Goal: Task Accomplishment & Management: Manage account settings

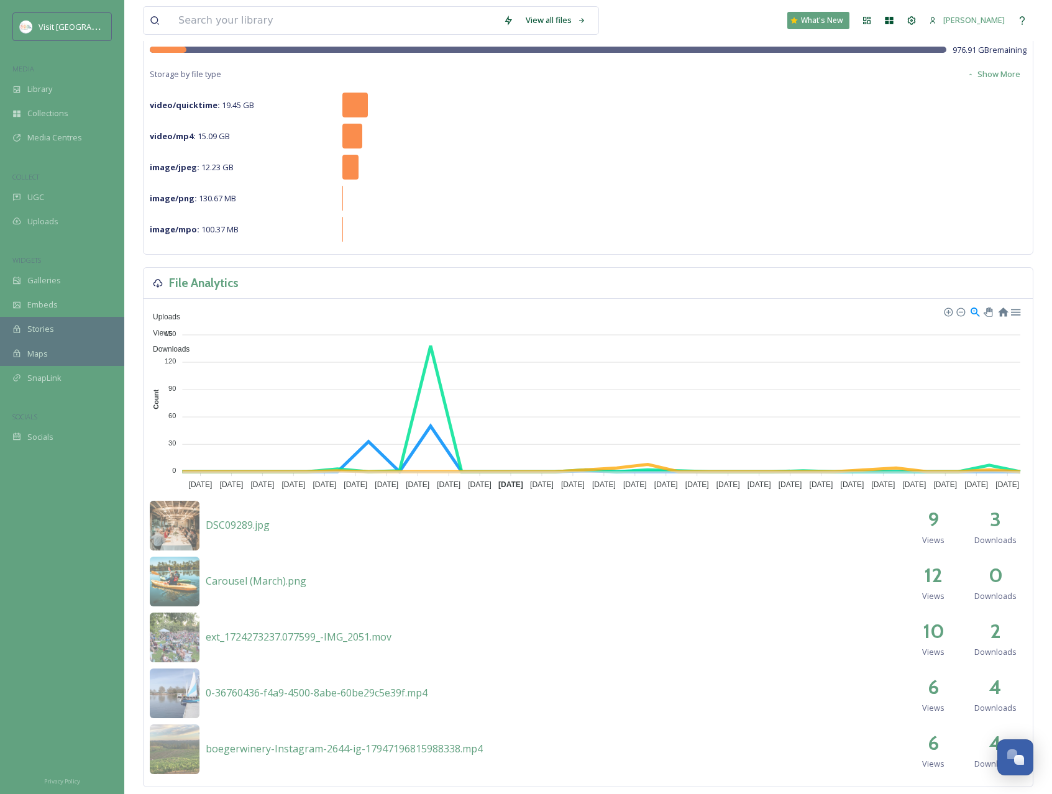
scroll to position [186, 0]
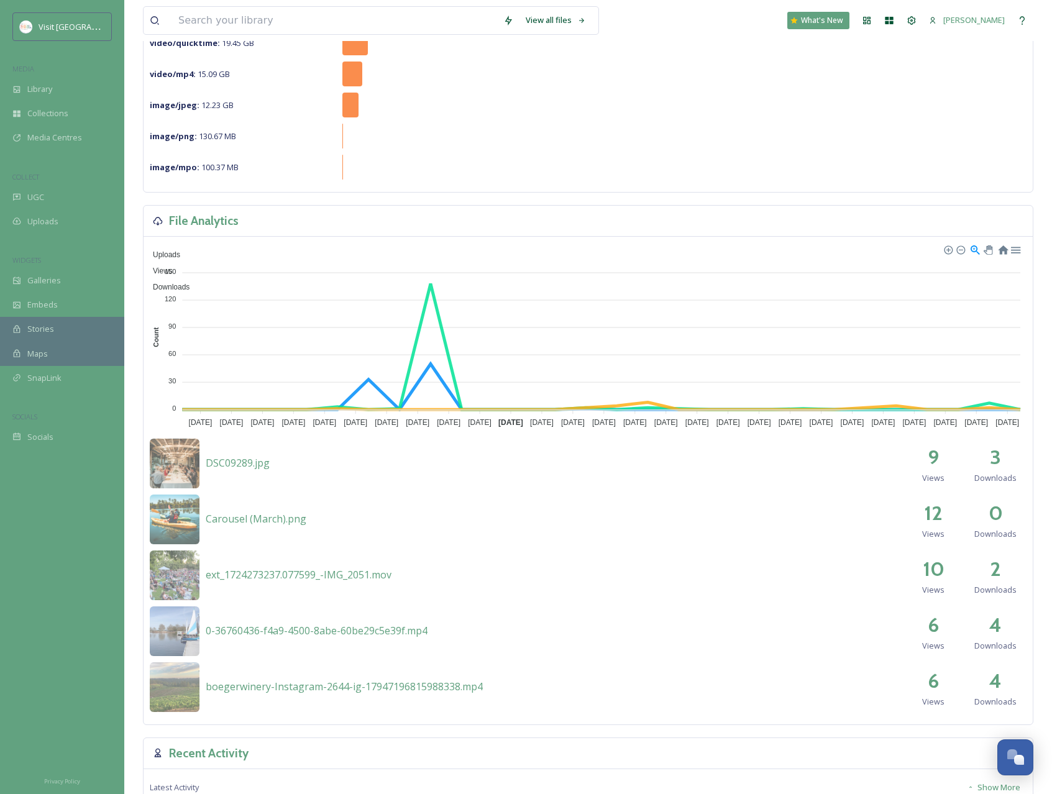
click at [995, 458] on h2 "3" at bounding box center [995, 457] width 11 height 30
click at [166, 459] on img at bounding box center [175, 464] width 50 height 50
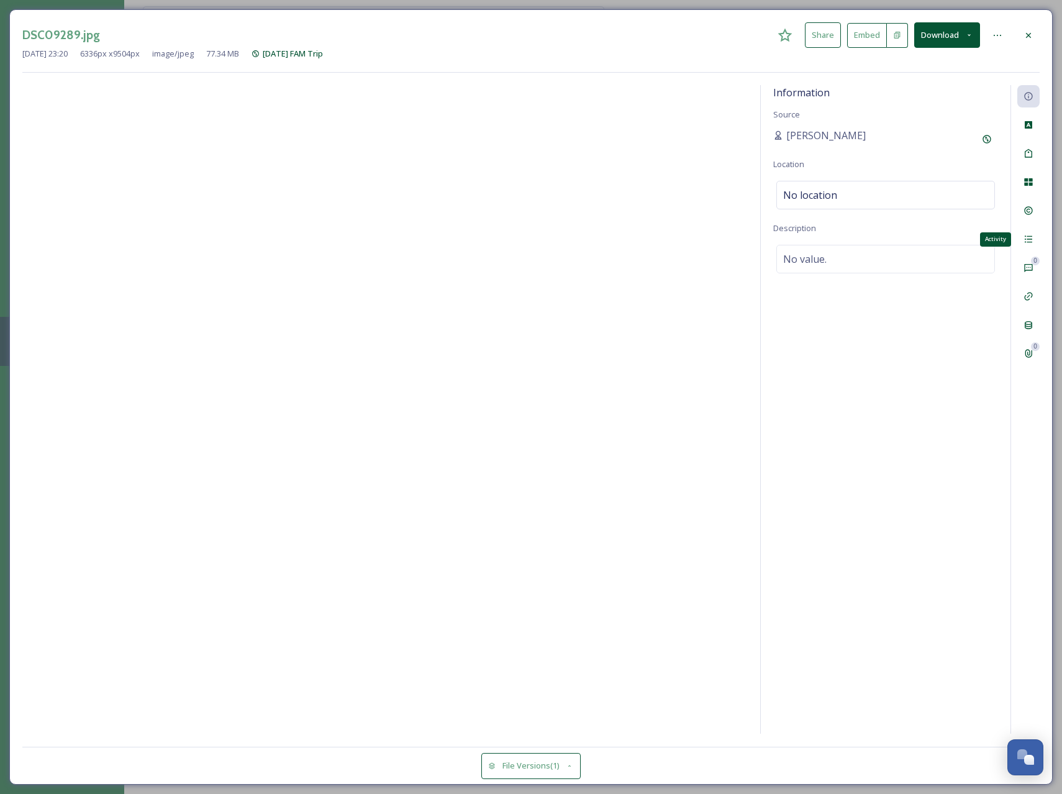
click at [1027, 241] on icon at bounding box center [1029, 239] width 10 height 10
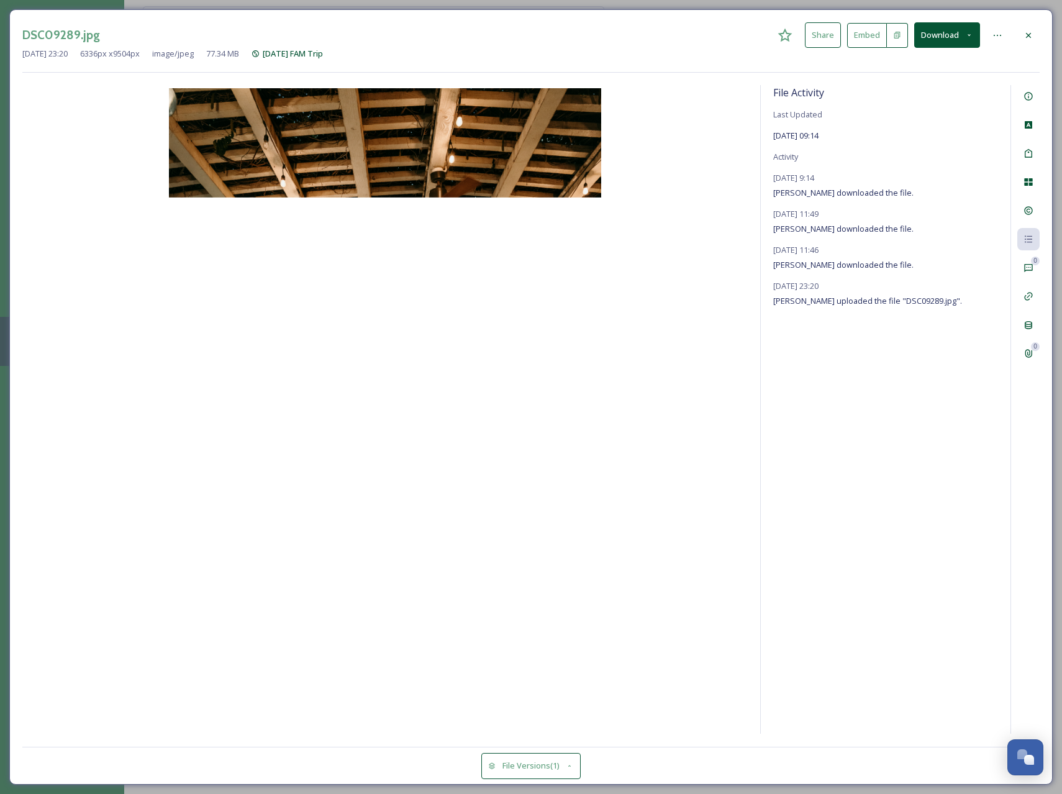
click at [1027, 36] on icon at bounding box center [1029, 35] width 10 height 10
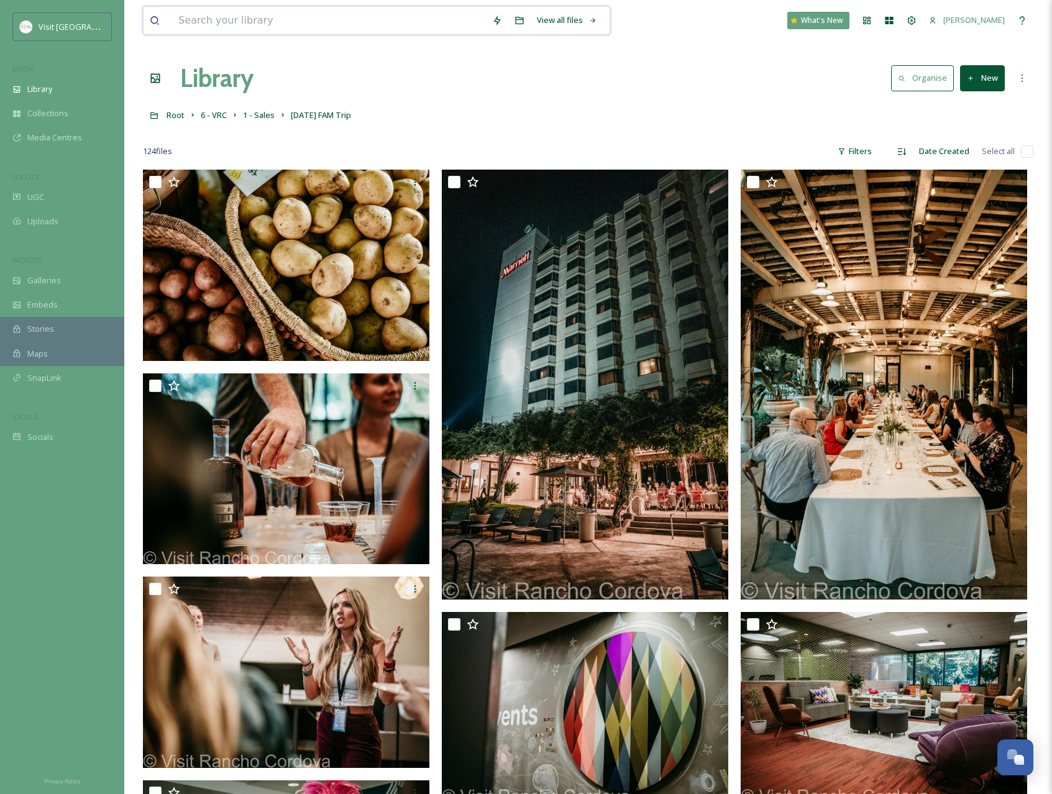
click at [236, 19] on input at bounding box center [329, 20] width 314 height 27
type input "sales"
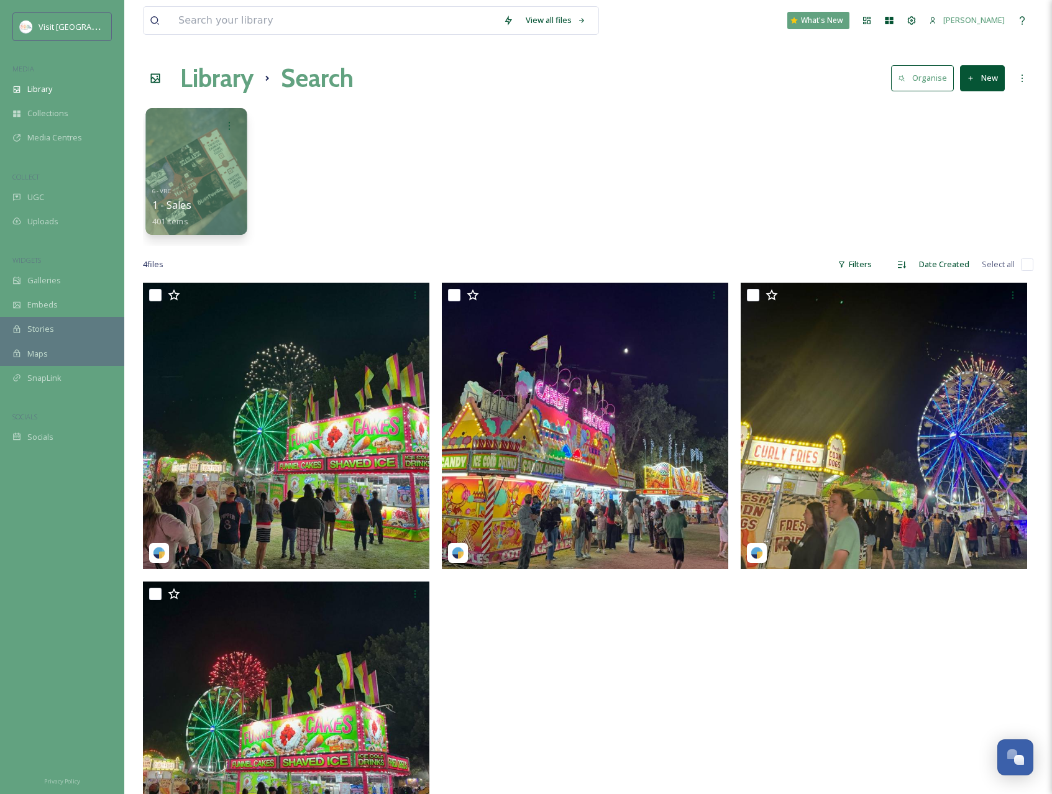
click at [186, 167] on div at bounding box center [195, 171] width 101 height 127
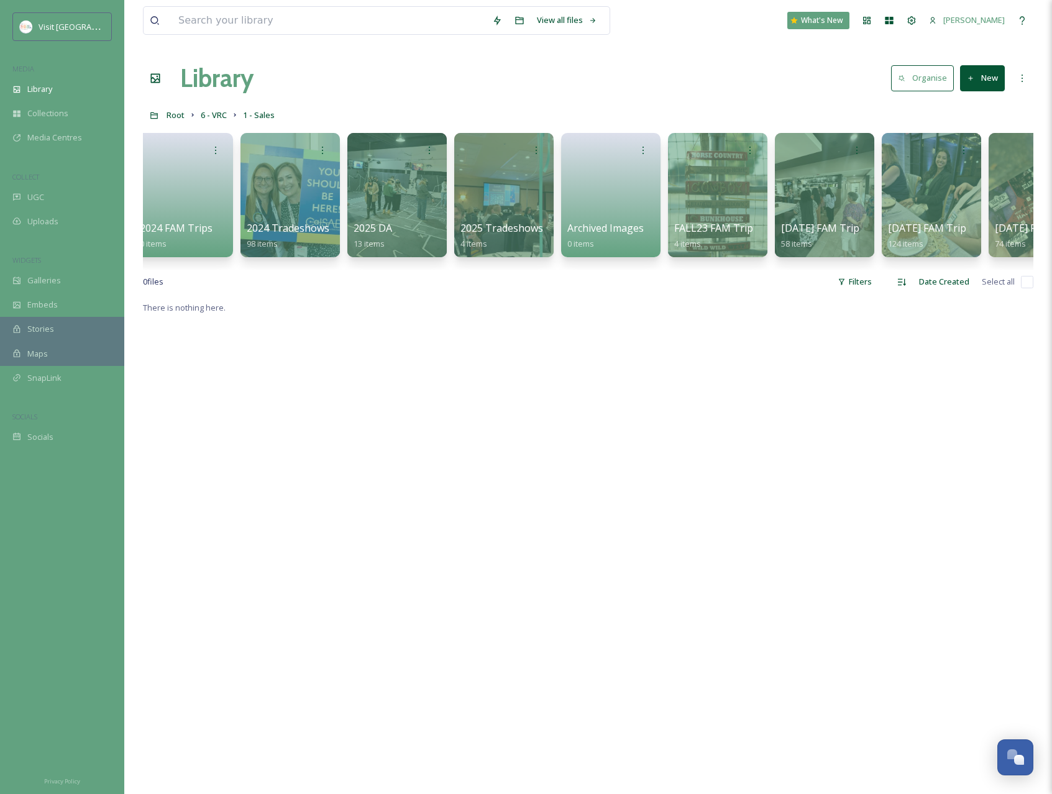
scroll to position [0, 178]
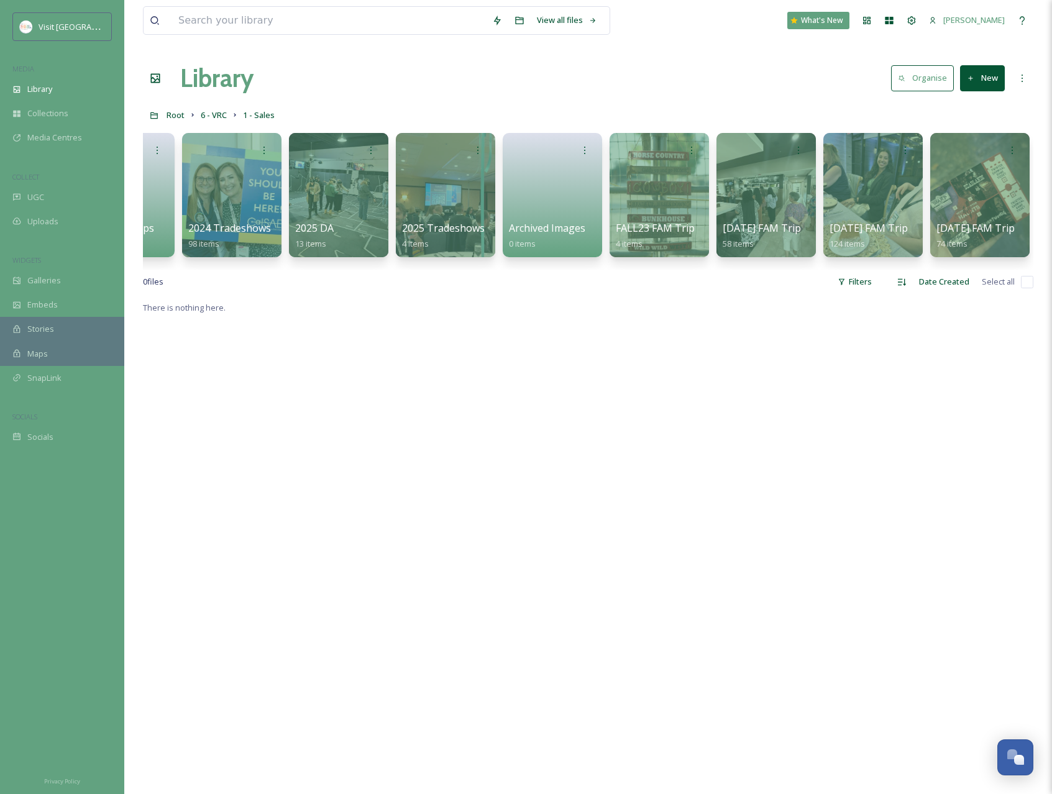
click at [973, 75] on icon at bounding box center [971, 79] width 8 height 8
click at [962, 153] on span "Folder" at bounding box center [968, 156] width 24 height 12
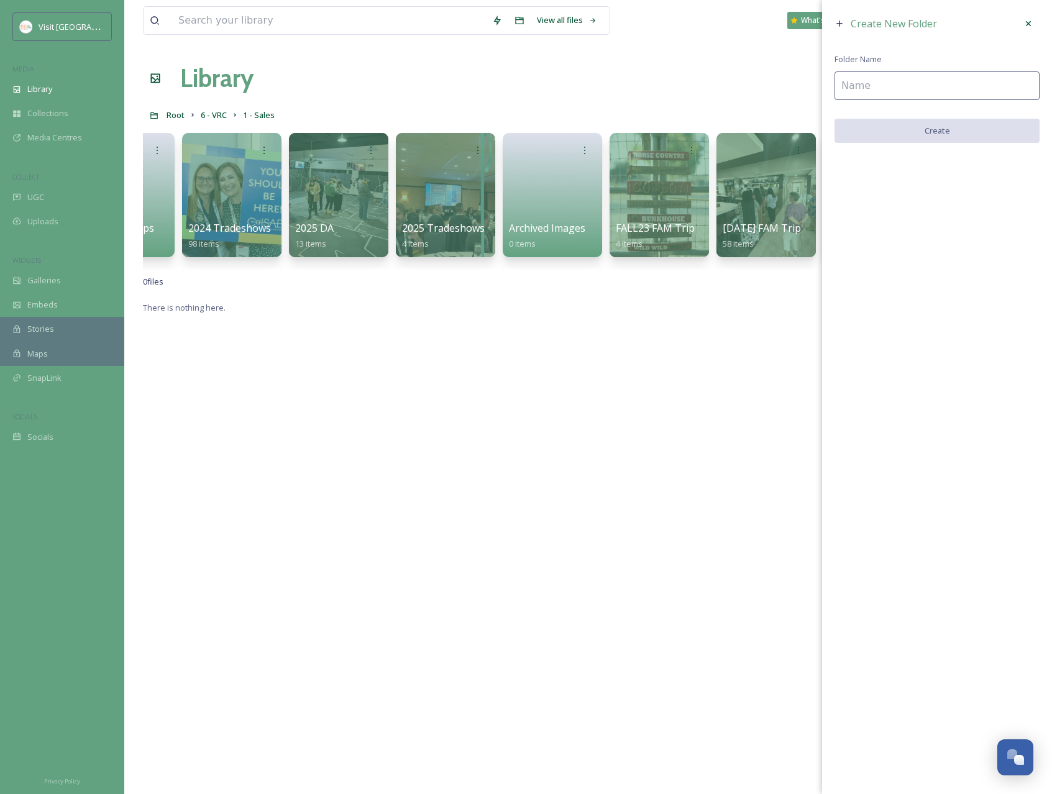
click at [960, 91] on input at bounding box center [936, 85] width 205 height 29
type input "P"
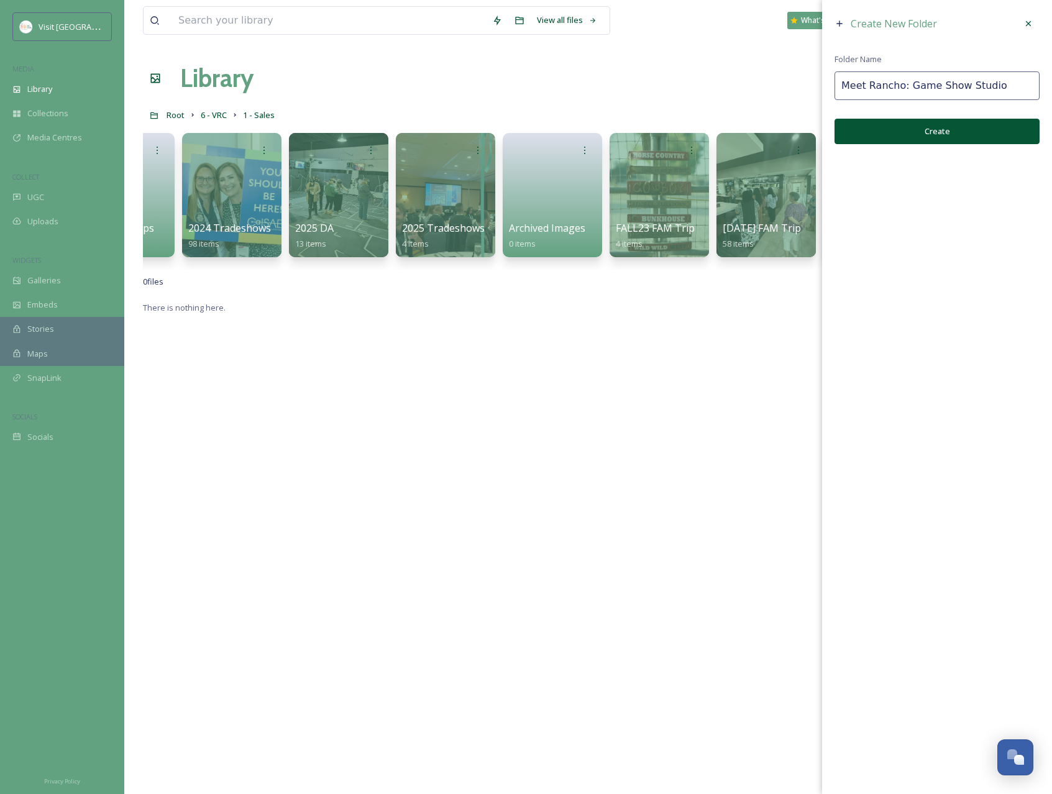
type input "Meet Rancho: Game Show Studio"
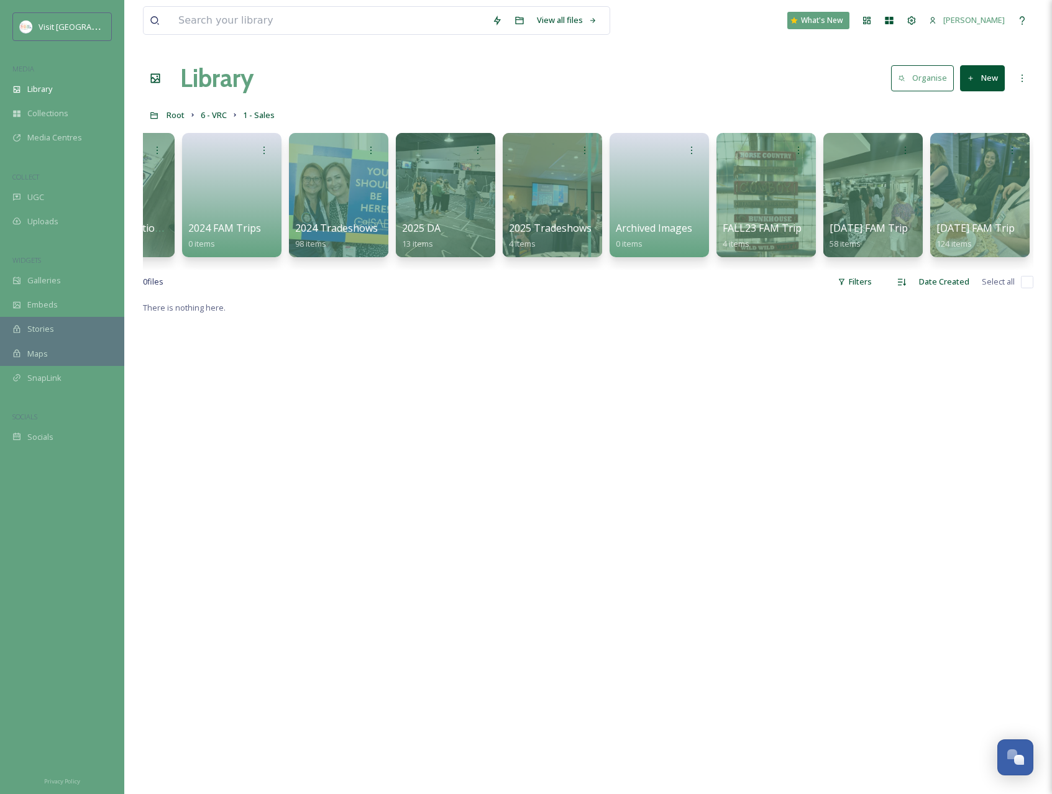
scroll to position [0, 0]
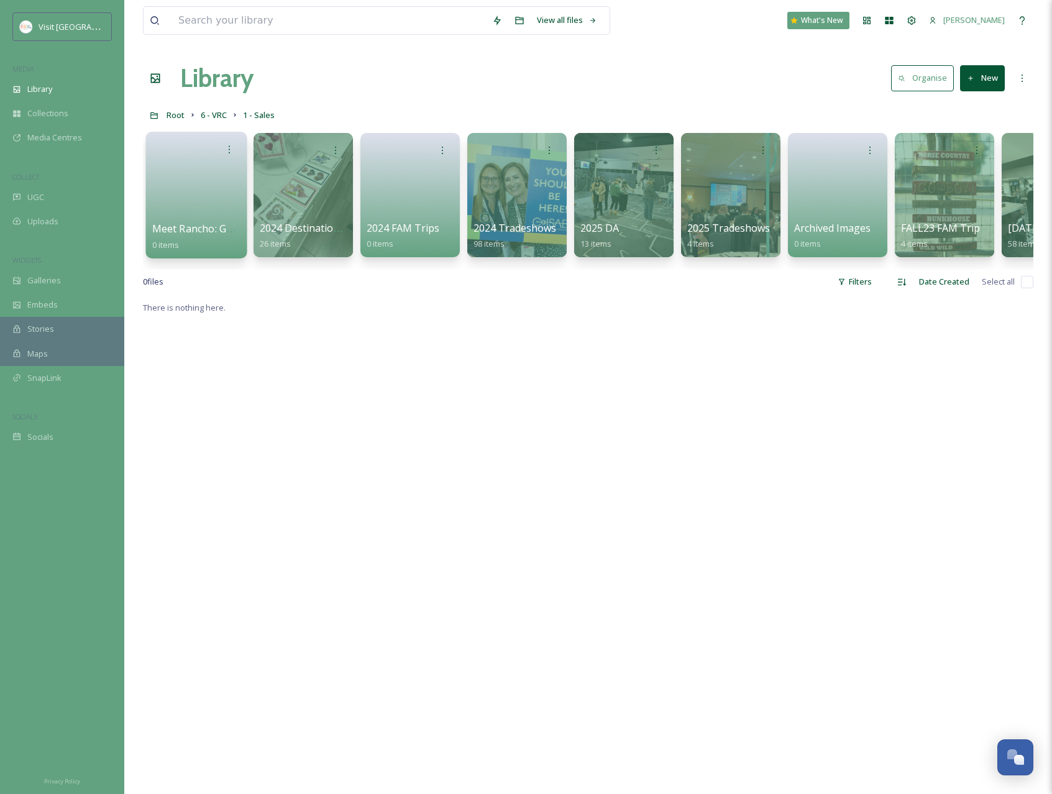
click at [180, 225] on span "Meet Rancho: Game Show Studio" at bounding box center [230, 229] width 156 height 14
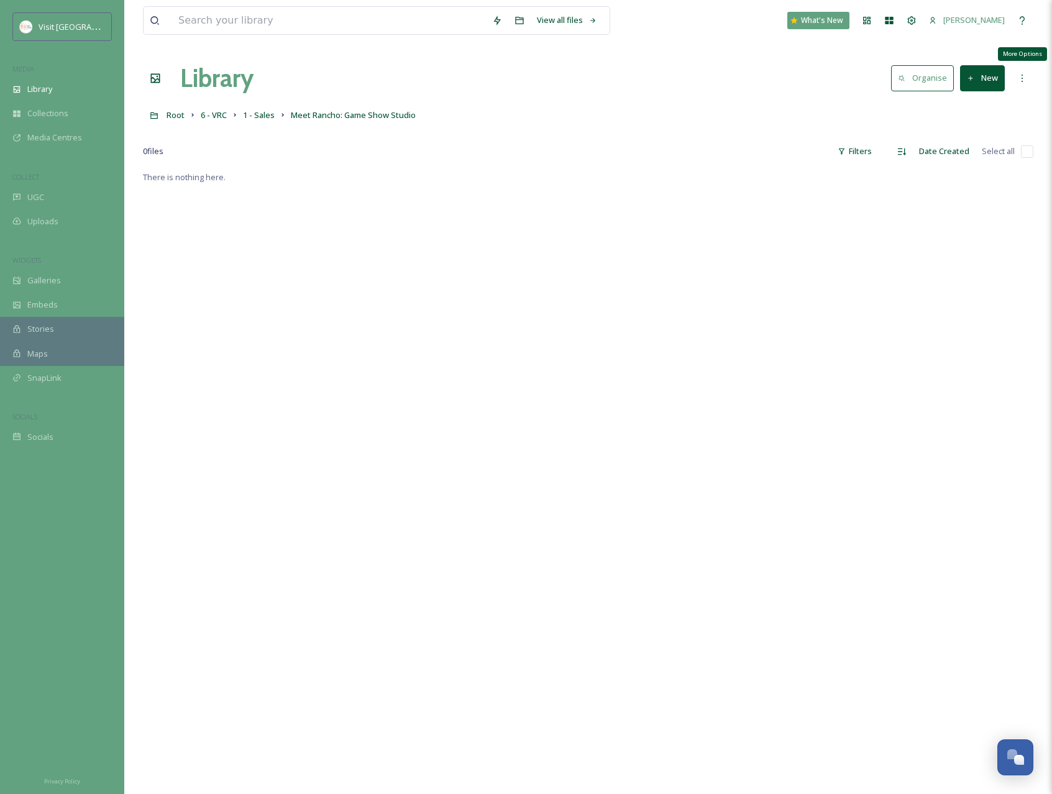
click at [1023, 81] on icon at bounding box center [1022, 78] width 10 height 10
click at [827, 104] on div "Root 6 - VRC 1 - Sales Meet Rancho: Game Show Studio" at bounding box center [588, 115] width 890 height 24
click at [991, 75] on button "New" at bounding box center [982, 77] width 45 height 25
click at [987, 107] on span "File Upload" at bounding box center [976, 107] width 41 height 12
click at [720, 235] on div "There is nothing here." at bounding box center [588, 567] width 890 height 794
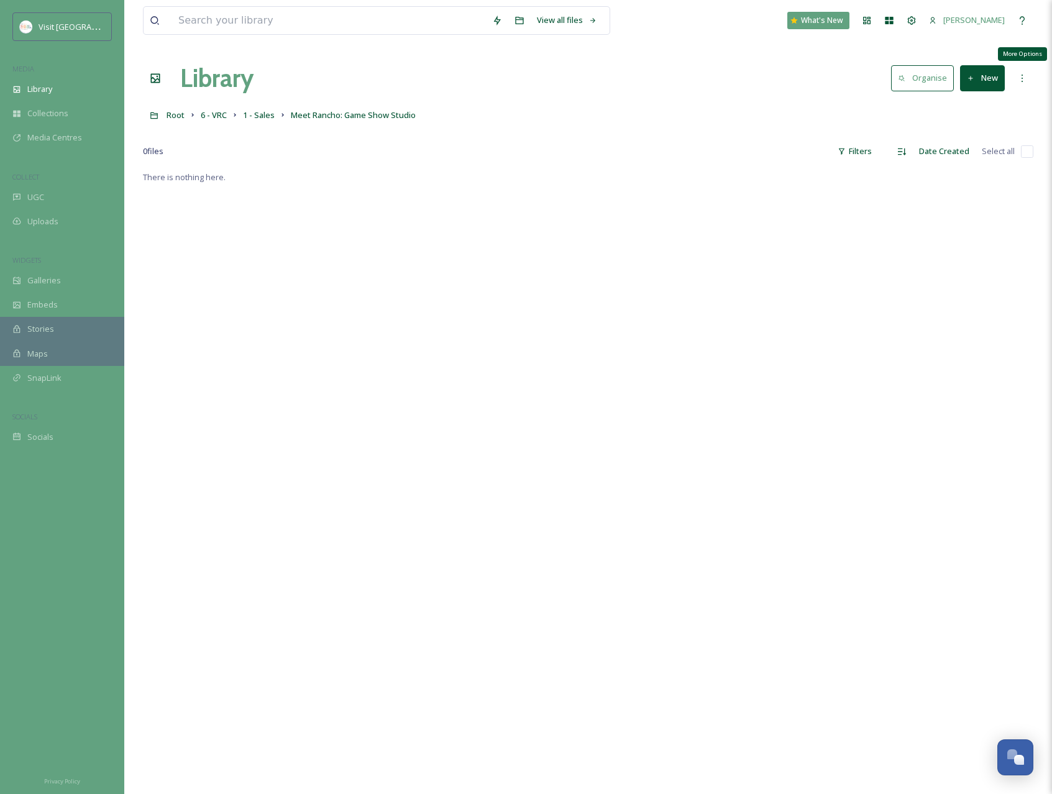
click at [1027, 75] on div "More Options" at bounding box center [1022, 78] width 22 height 22
click at [576, 147] on div "0 file s Filters Date Created Select all" at bounding box center [588, 151] width 890 height 24
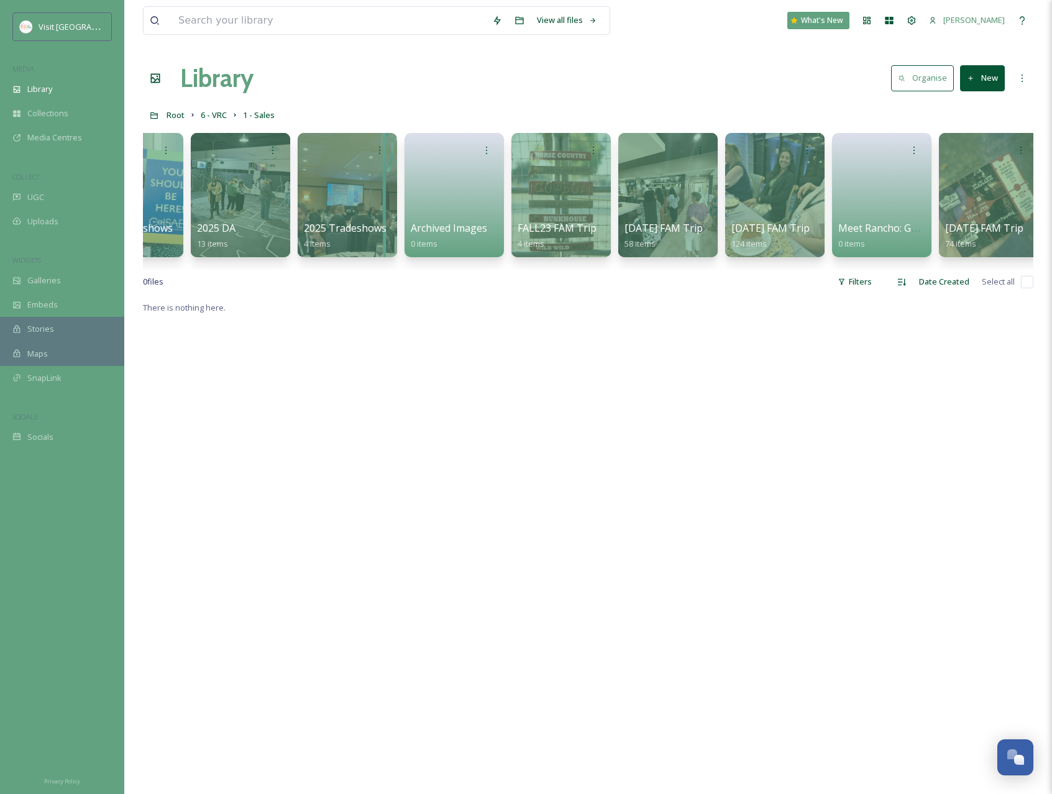
scroll to position [0, 285]
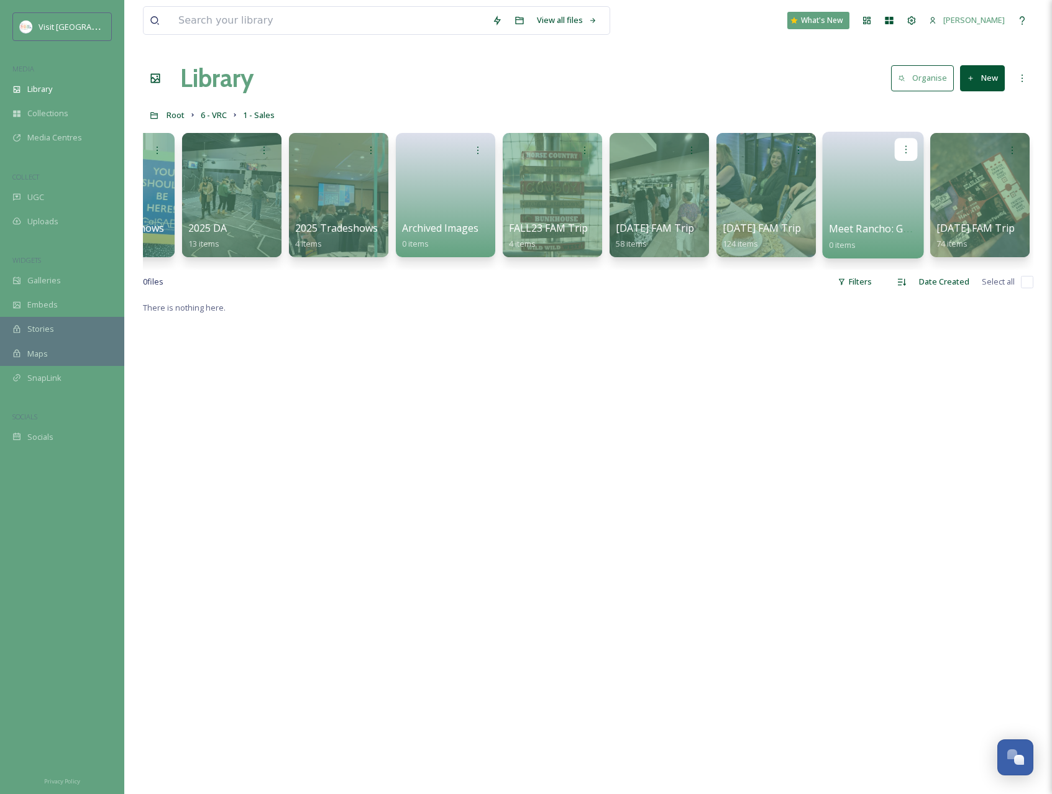
click at [906, 141] on div at bounding box center [906, 149] width 23 height 23
click at [890, 178] on span "Edit / Share" at bounding box center [875, 177] width 43 height 12
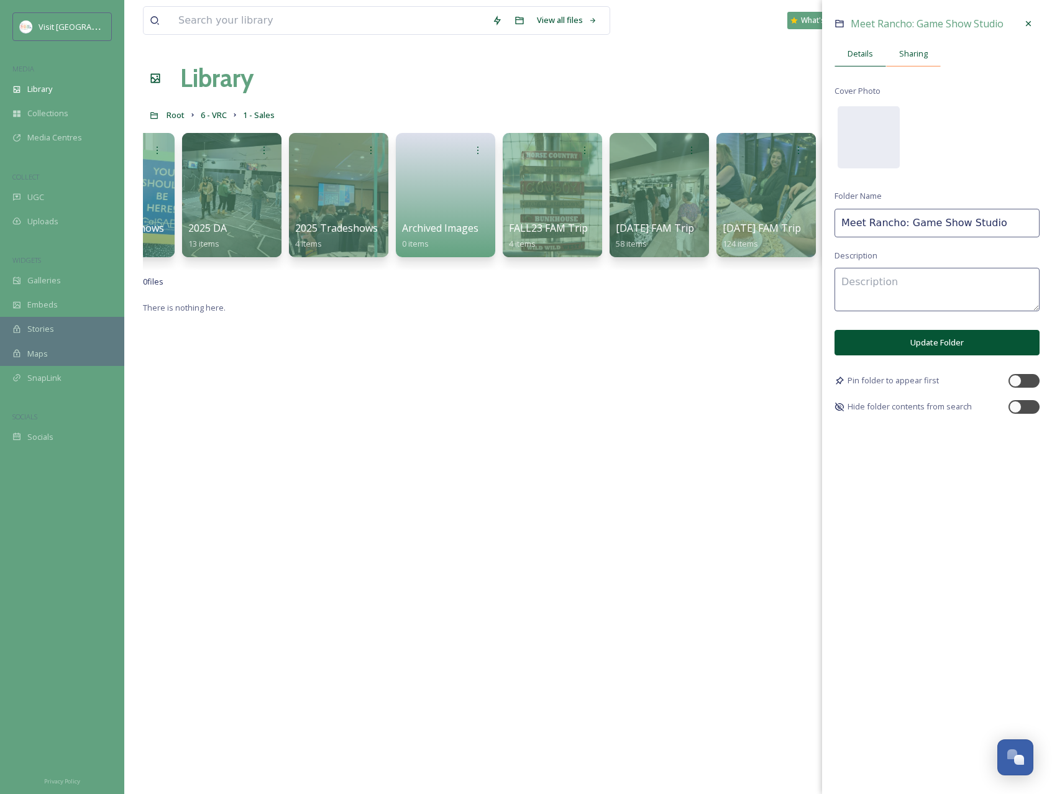
click at [909, 49] on span "Sharing" at bounding box center [913, 54] width 29 height 12
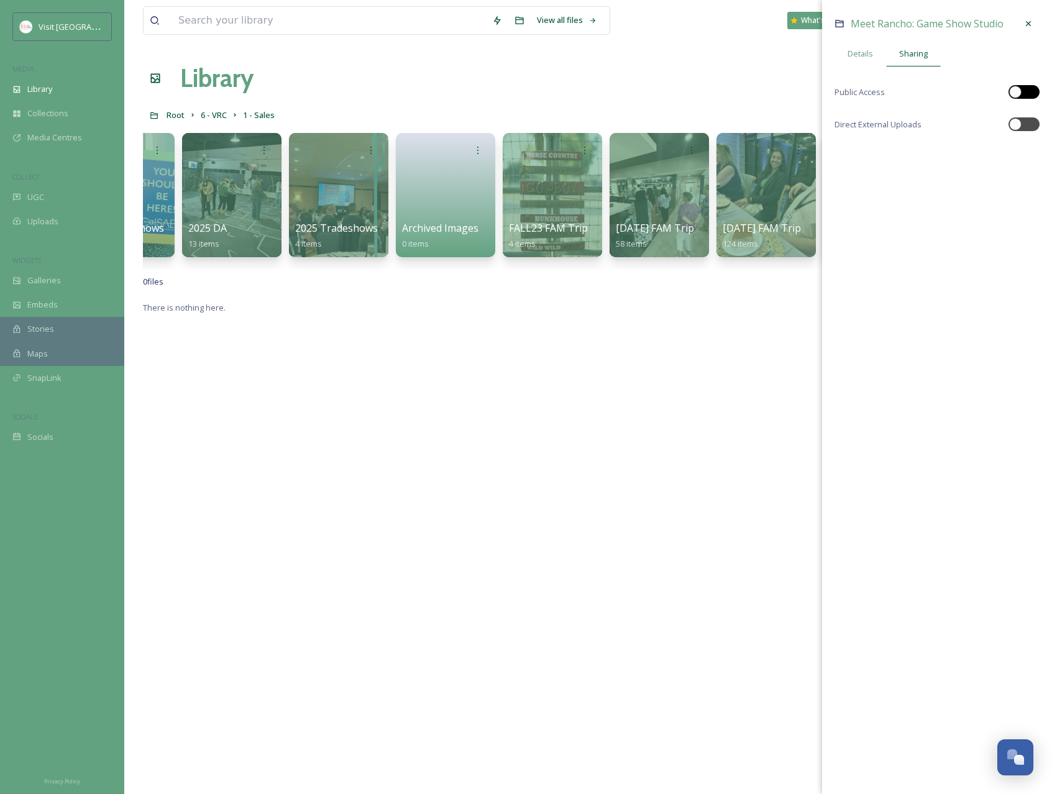
click at [1018, 89] on div at bounding box center [1015, 92] width 12 height 12
checkbox input "true"
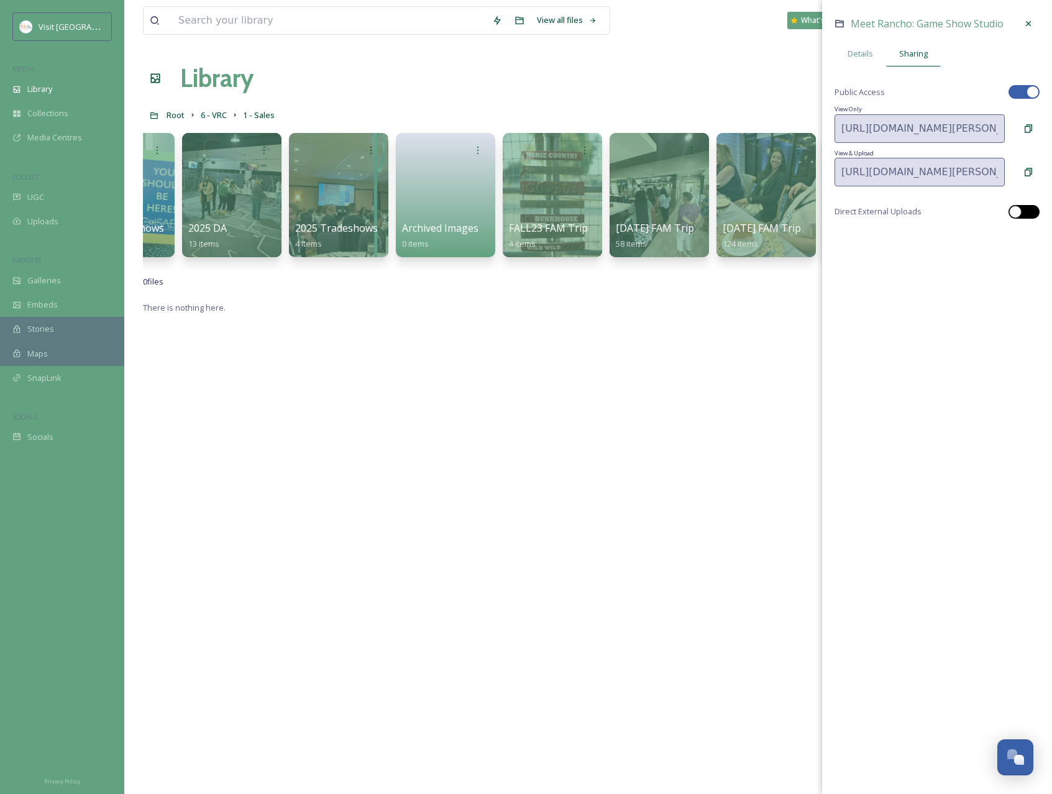
click at [1021, 214] on div at bounding box center [1017, 212] width 9 height 6
checkbox input "true"
click at [861, 60] on span "Details" at bounding box center [859, 54] width 25 height 12
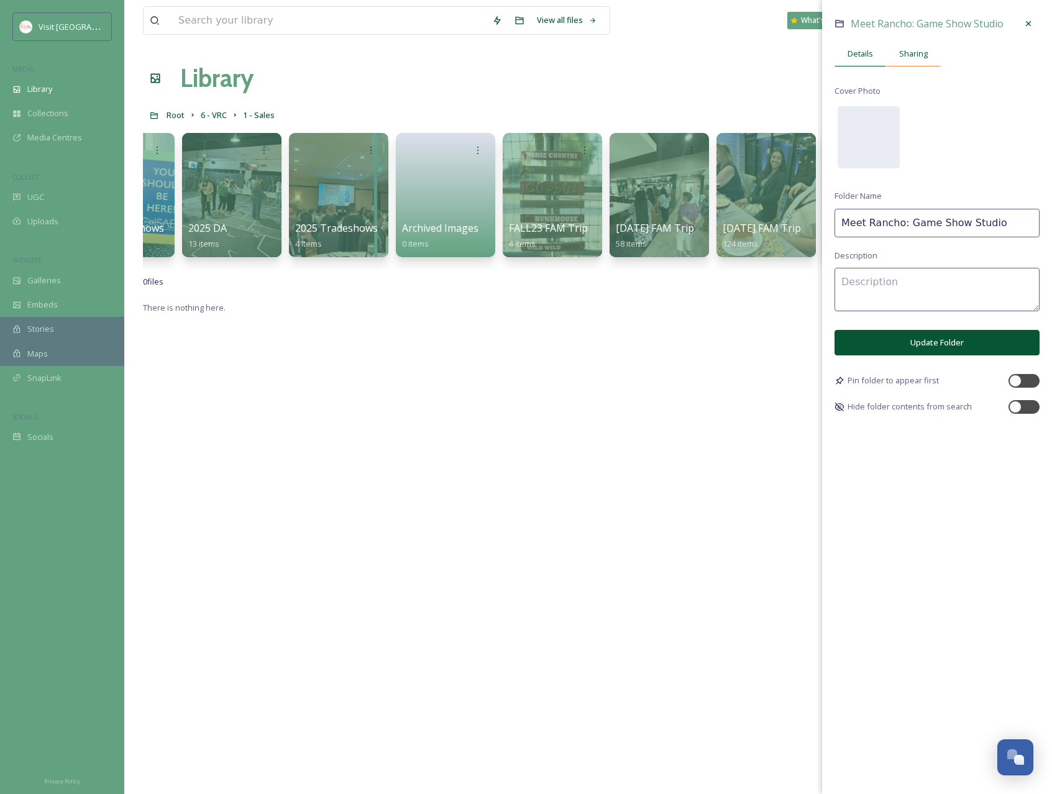
click at [913, 57] on span "Sharing" at bounding box center [913, 54] width 29 height 12
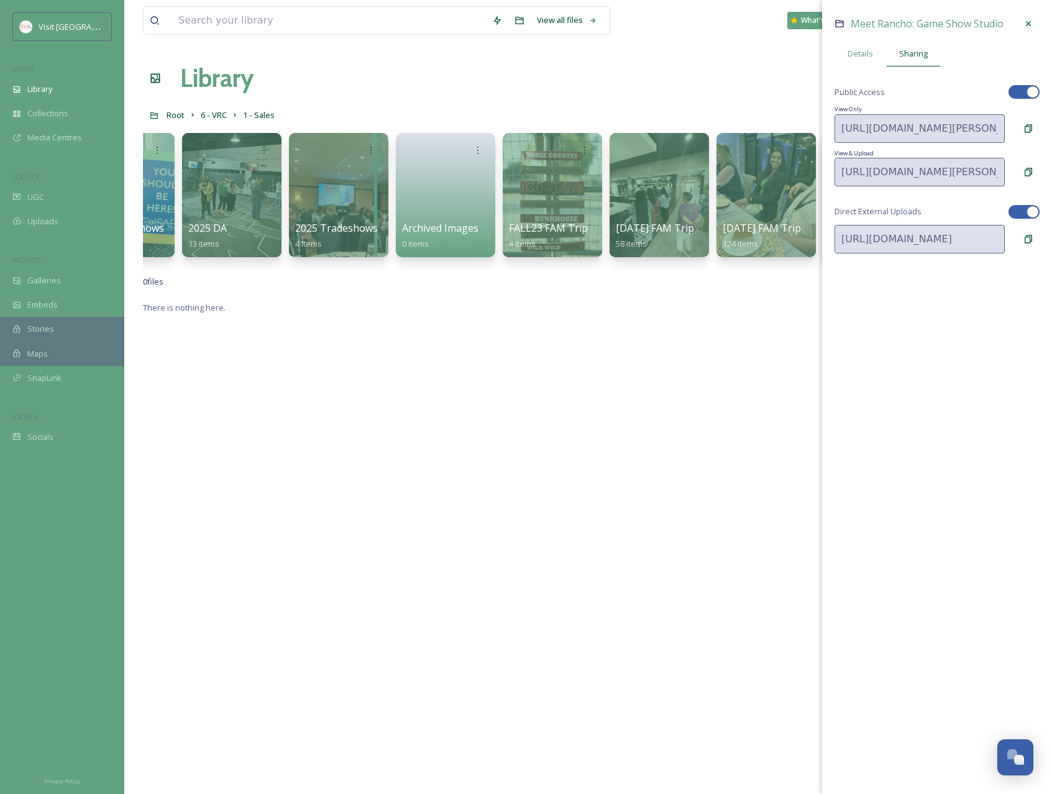
click at [1029, 93] on div at bounding box center [1032, 92] width 12 height 12
checkbox input "false"
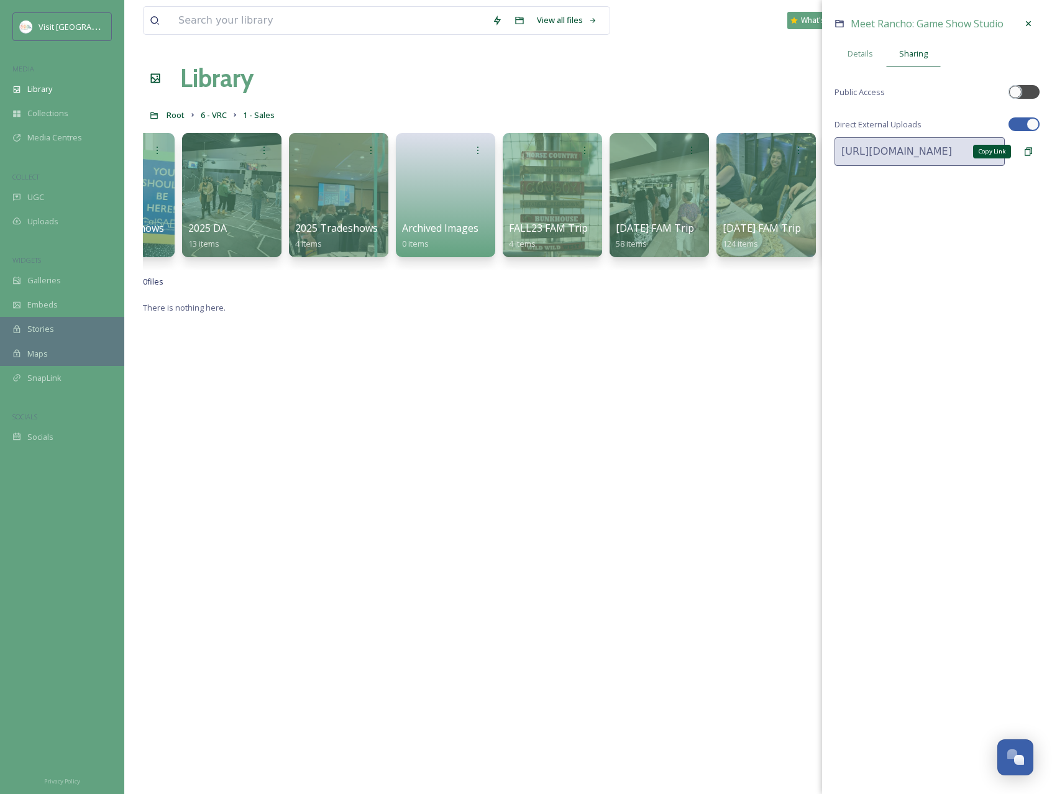
click at [1029, 153] on icon at bounding box center [1027, 152] width 7 height 8
click at [1030, 23] on icon at bounding box center [1028, 24] width 10 height 10
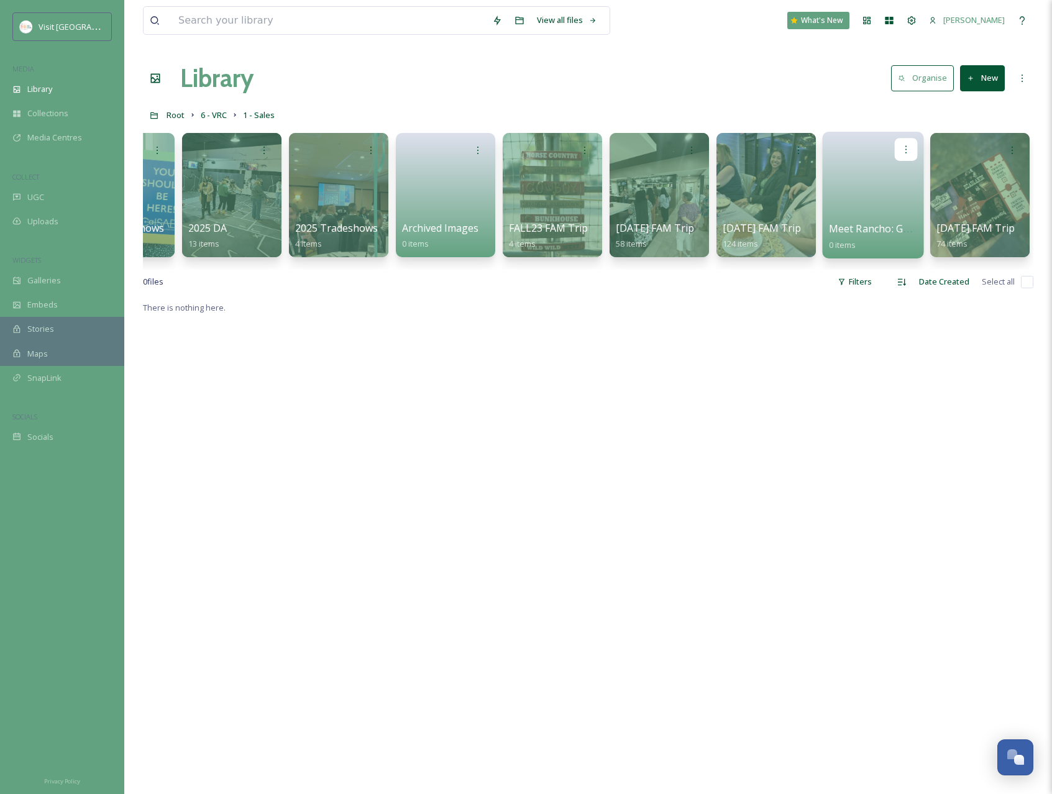
click at [904, 140] on div at bounding box center [906, 149] width 23 height 23
click at [881, 183] on span "Edit / Share" at bounding box center [875, 177] width 43 height 12
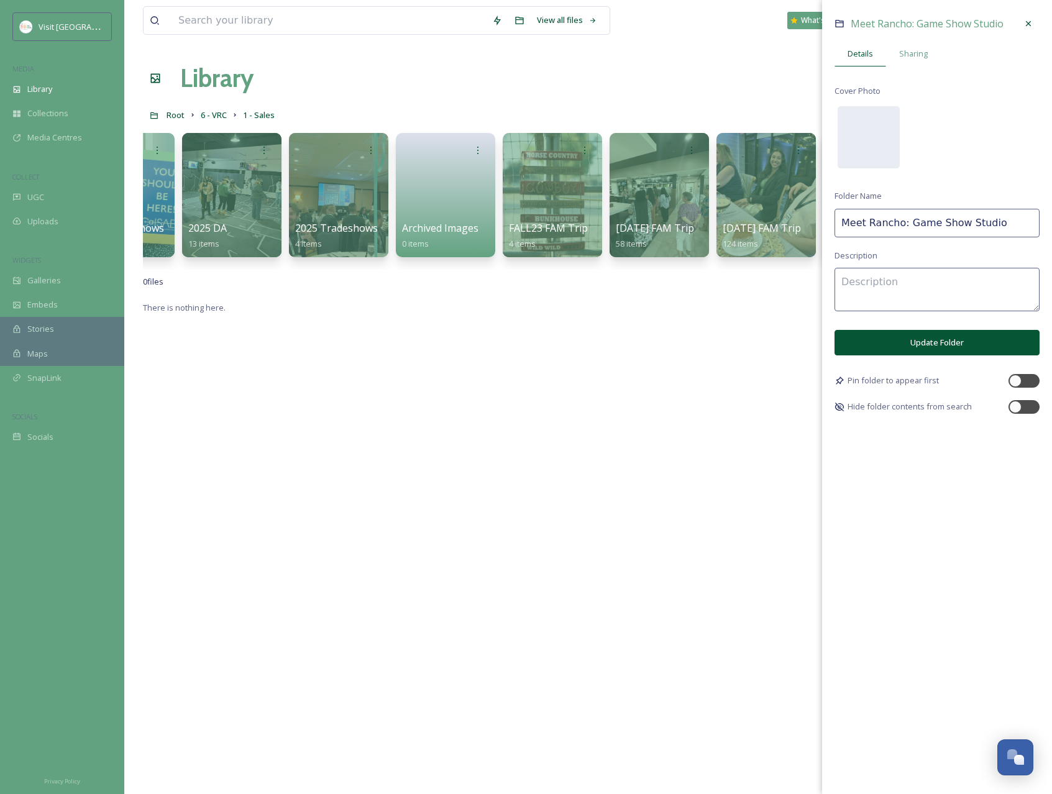
drag, startPoint x: 1006, startPoint y: 227, endPoint x: 896, endPoint y: 245, distance: 111.3
click at [896, 245] on div "Meet Rancho: Game Show Studio Details Sharing Cover Photo Folder Name Meet Ranc…" at bounding box center [937, 213] width 230 height 426
type input "Meet Rancho"
click at [951, 348] on button "Update Folder" at bounding box center [936, 342] width 205 height 25
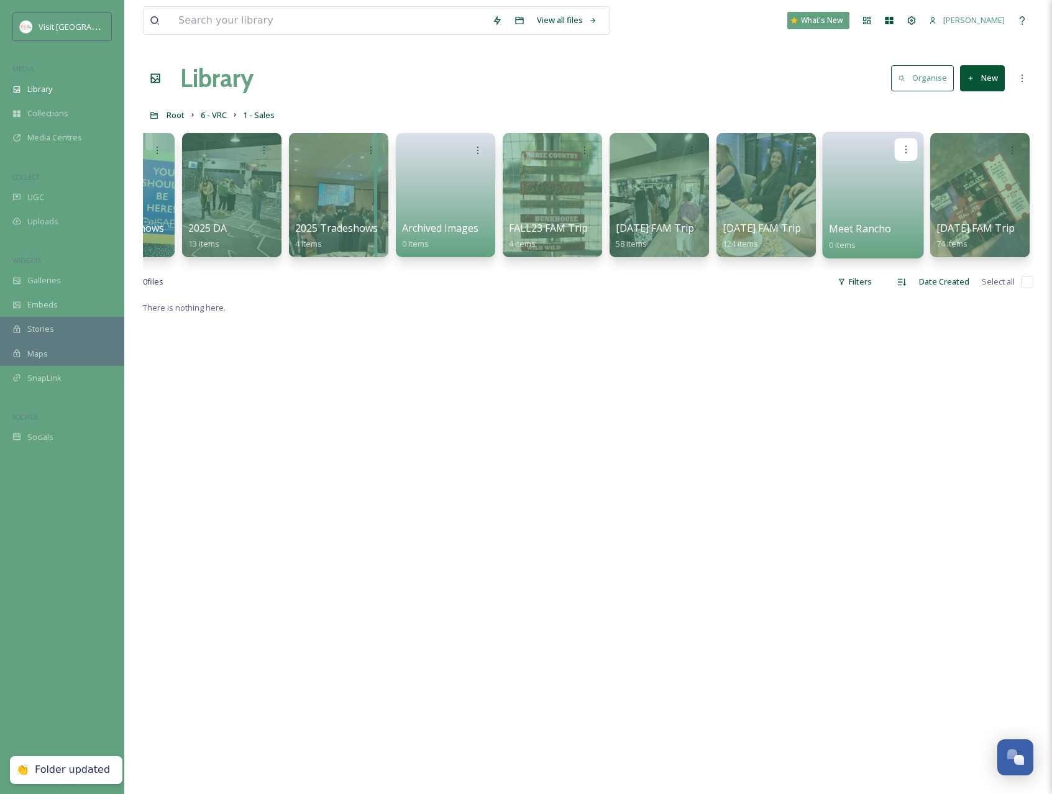
click at [914, 143] on div at bounding box center [906, 149] width 23 height 23
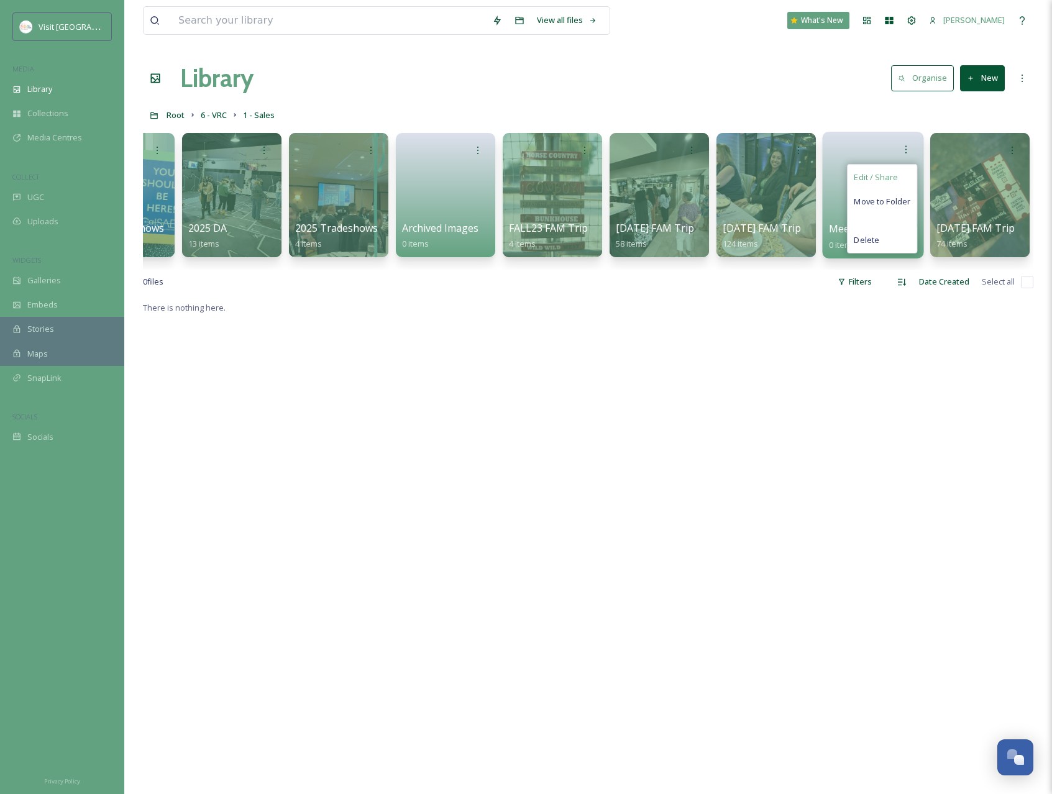
click at [891, 180] on span "Edit / Share" at bounding box center [875, 177] width 43 height 12
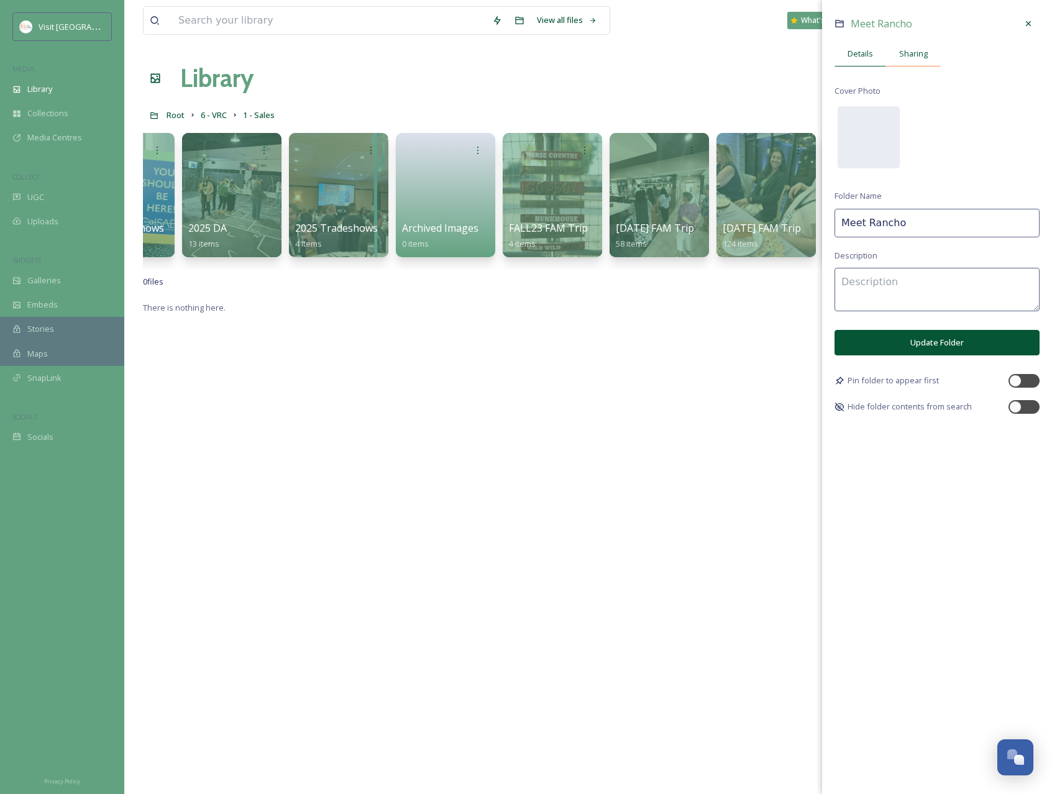
click at [918, 57] on span "Sharing" at bounding box center [913, 54] width 29 height 12
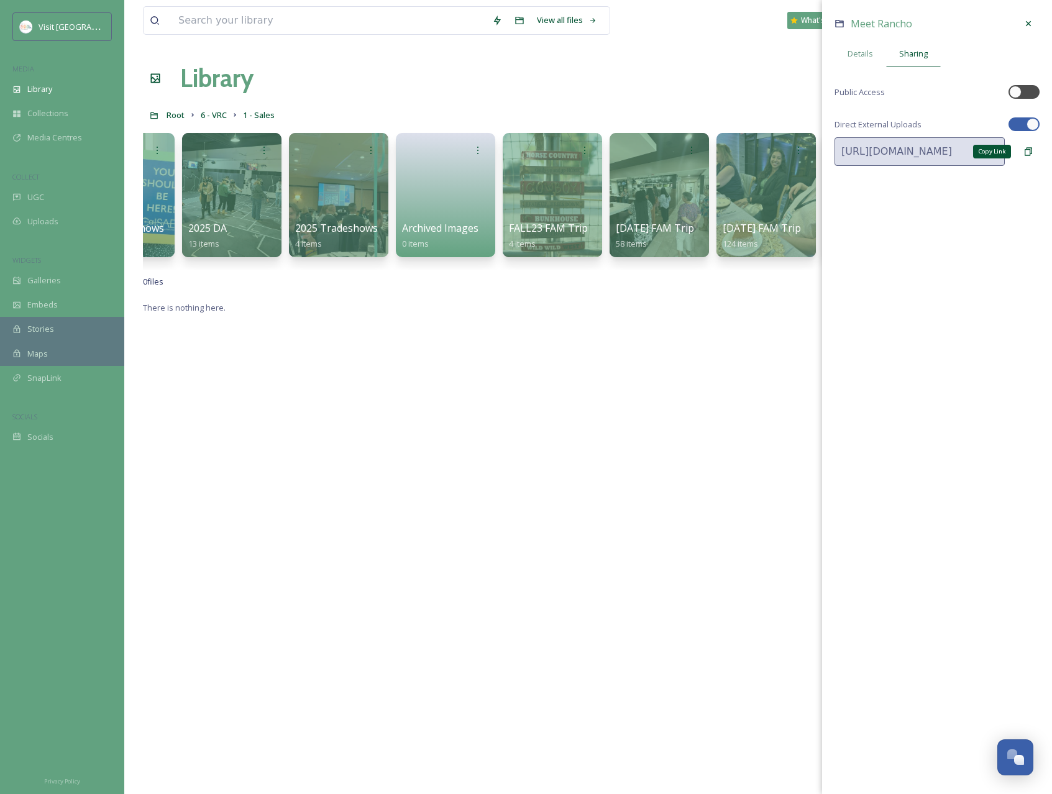
click at [1028, 154] on icon at bounding box center [1028, 152] width 10 height 10
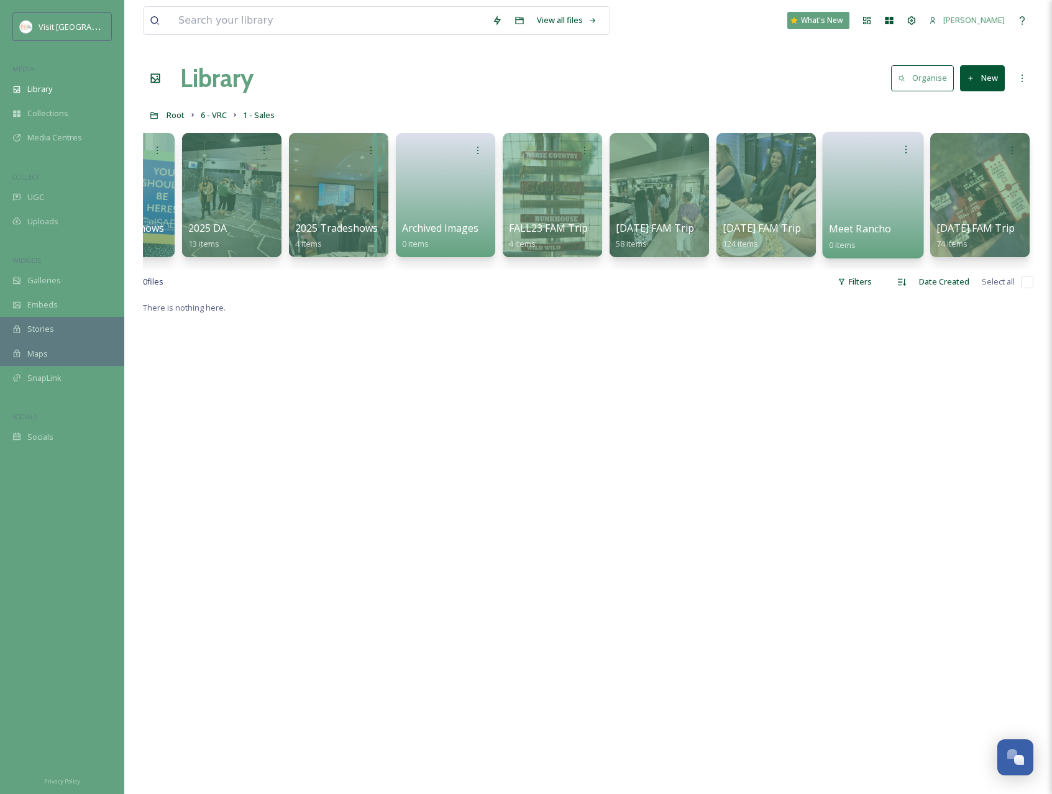
click at [858, 201] on link at bounding box center [873, 191] width 89 height 60
